Goal: Find specific page/section: Find specific page/section

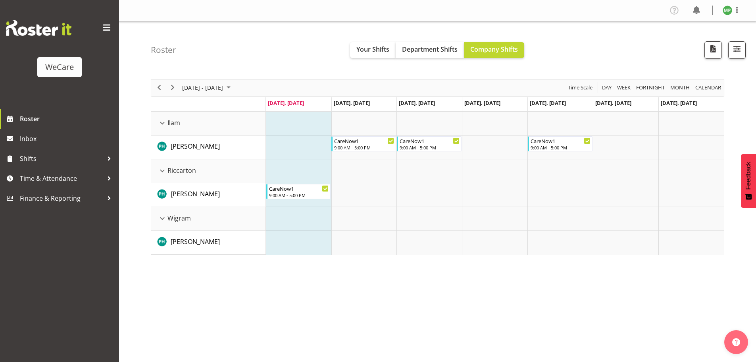
scroll to position [29, 0]
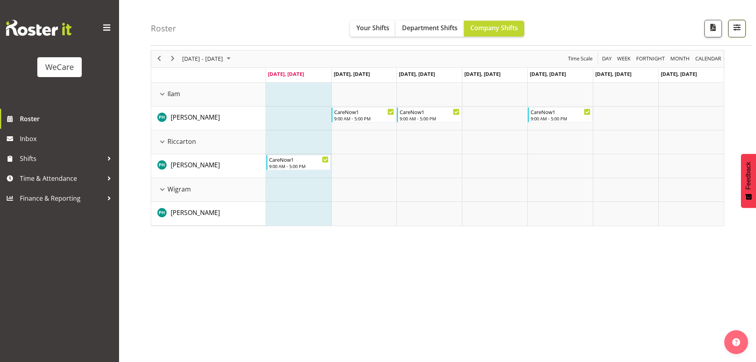
click at [734, 29] on span "button" at bounding box center [737, 27] width 10 height 10
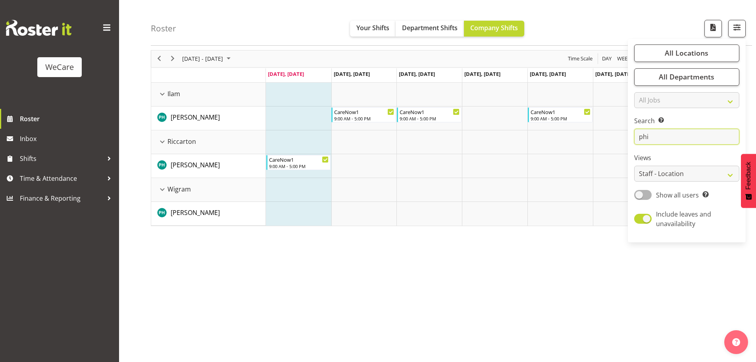
drag, startPoint x: 626, startPoint y: 137, endPoint x: 582, endPoint y: 135, distance: 43.7
click at [582, 135] on div "Roster Your Shifts Department Shifts Company Shifts All Locations Clear Busines…" at bounding box center [437, 176] width 637 height 369
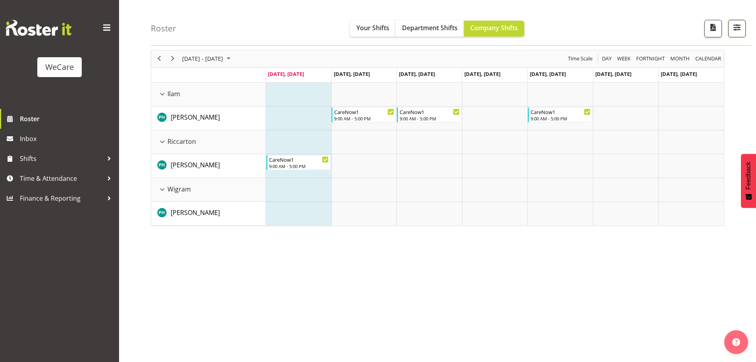
drag, startPoint x: 740, startPoint y: 29, endPoint x: 653, endPoint y: 130, distance: 133.4
click at [739, 30] on span "button" at bounding box center [737, 27] width 10 height 10
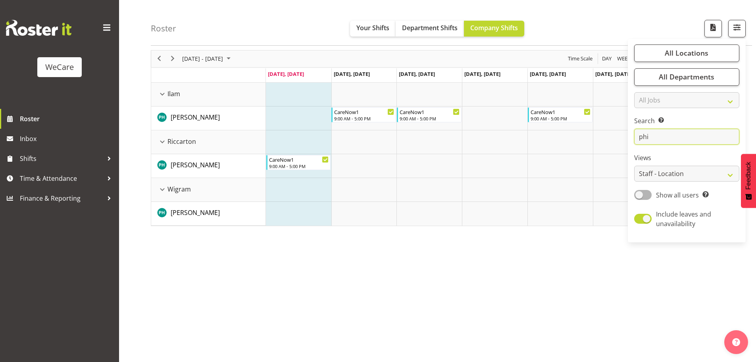
click at [655, 139] on input "phi" at bounding box center [686, 137] width 105 height 16
type input "p"
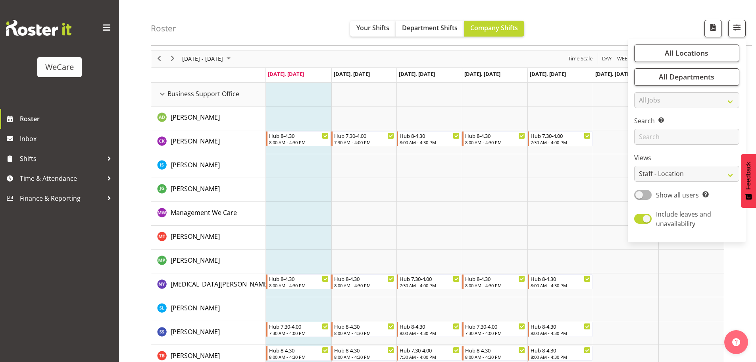
click at [599, 23] on div "Roster Your Shifts Department Shifts Company Shifts All Locations Clear Busines…" at bounding box center [451, 23] width 601 height 46
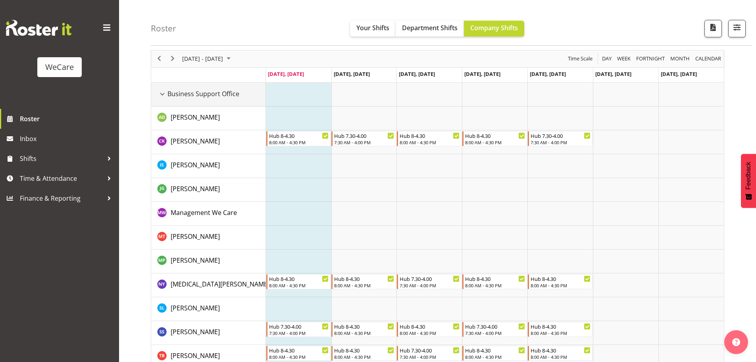
click at [162, 93] on div "Business Support Office resource" at bounding box center [162, 94] width 10 height 10
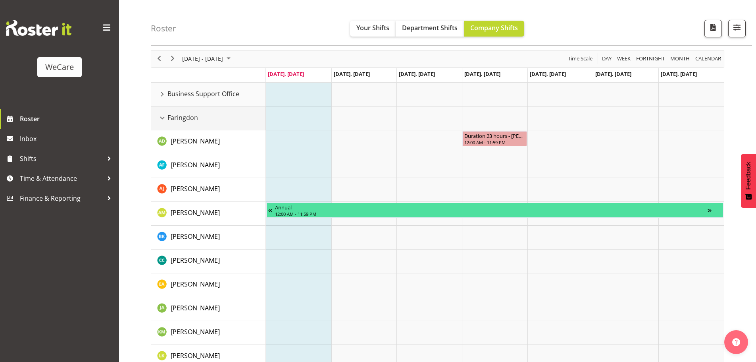
click at [160, 117] on div "Faringdon resource" at bounding box center [162, 118] width 10 height 10
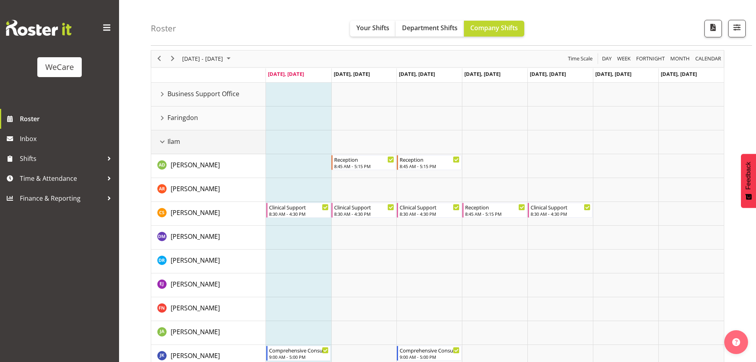
click at [164, 141] on div "Ilam resource" at bounding box center [162, 142] width 10 height 10
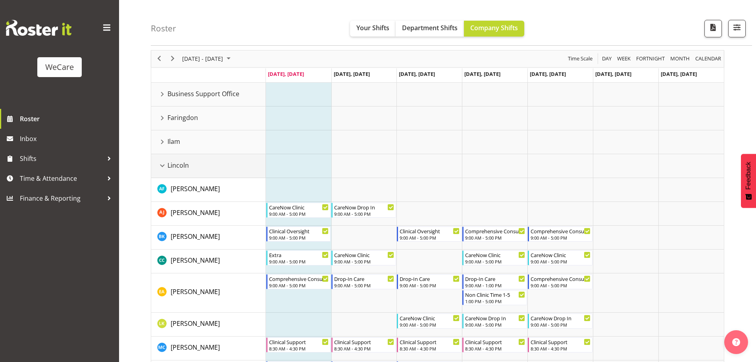
click at [162, 167] on div "Lincoln resource" at bounding box center [162, 165] width 10 height 10
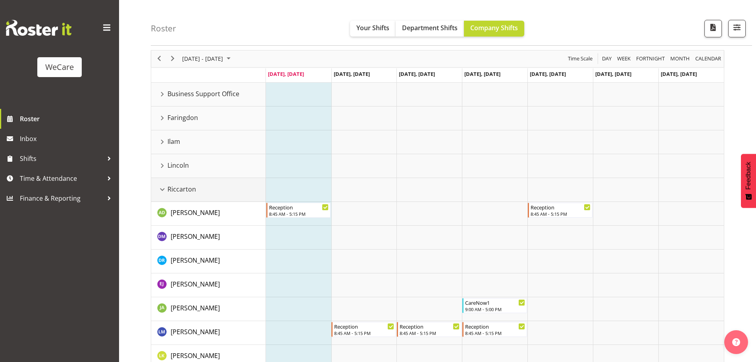
click at [164, 189] on div "Riccarton resource" at bounding box center [162, 189] width 10 height 10
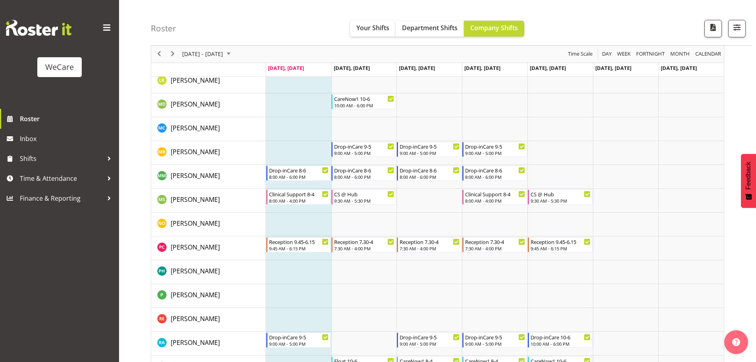
scroll to position [788, 0]
